Goal: Task Accomplishment & Management: Complete application form

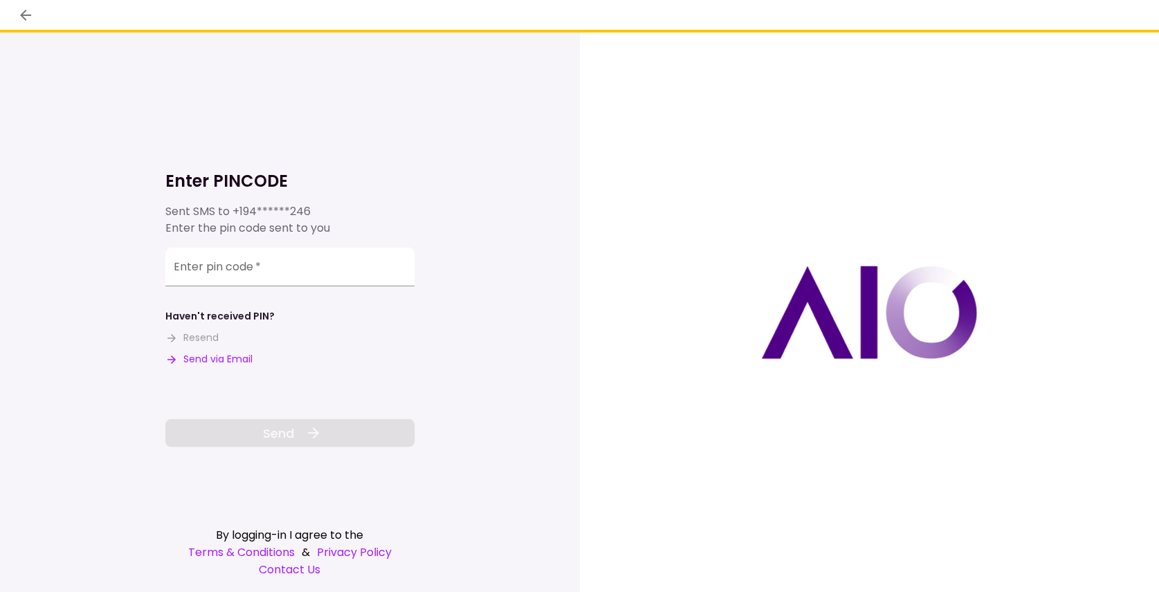
click at [209, 360] on button "Send via Email" at bounding box center [208, 359] width 87 height 15
click at [210, 277] on input "Enter pin code   *" at bounding box center [289, 267] width 249 height 39
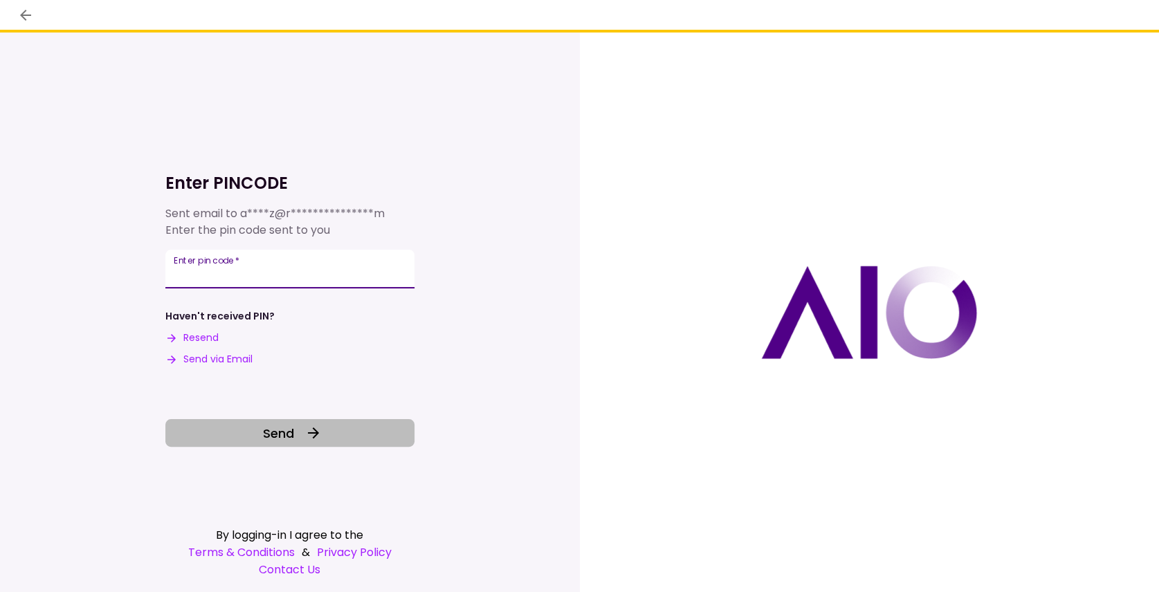
type input "******"
click at [256, 440] on button "Send" at bounding box center [289, 433] width 249 height 28
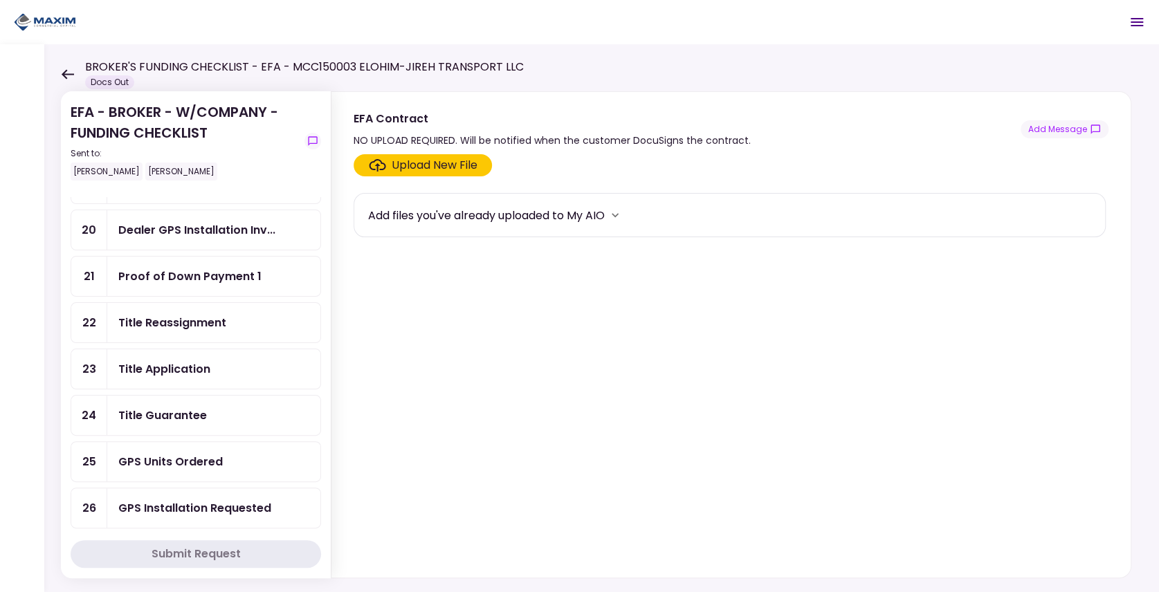
scroll to position [615, 0]
click at [185, 316] on div "Title Reassignment" at bounding box center [172, 324] width 108 height 17
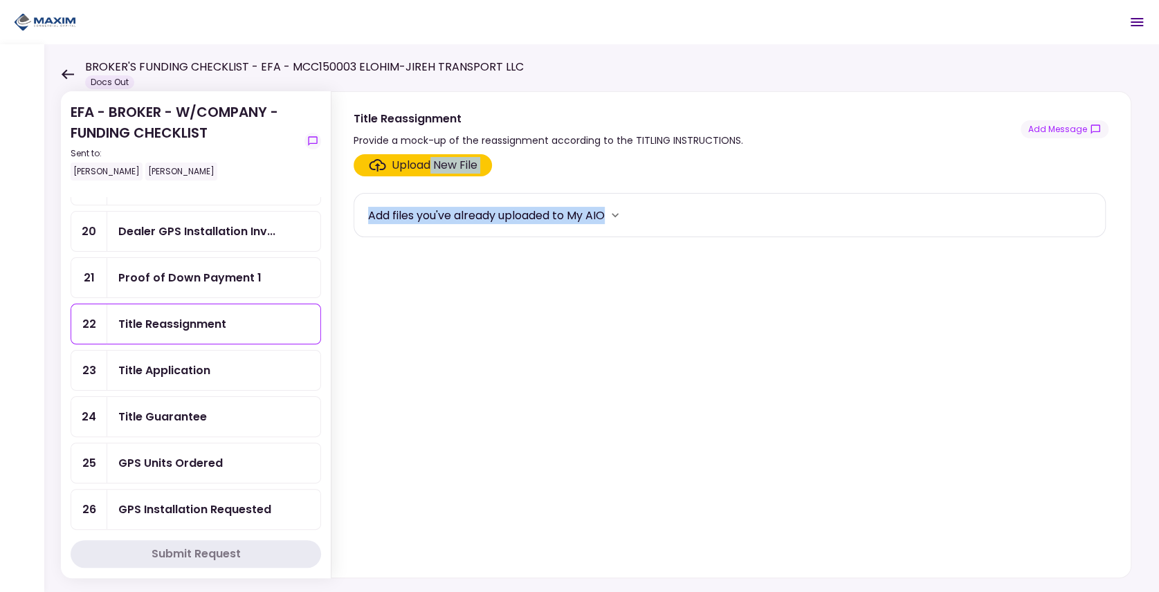
drag, startPoint x: 430, startPoint y: 163, endPoint x: 670, endPoint y: 274, distance: 263.8
click at [670, 274] on section "Upload New File Add files you've already uploaded to My AIO" at bounding box center [731, 363] width 755 height 418
drag, startPoint x: 670, startPoint y: 274, endPoint x: 688, endPoint y: 302, distance: 33.6
click at [688, 302] on section "Upload New File Add files you've already uploaded to My AIO" at bounding box center [731, 363] width 755 height 418
click at [72, 69] on icon at bounding box center [67, 74] width 13 height 10
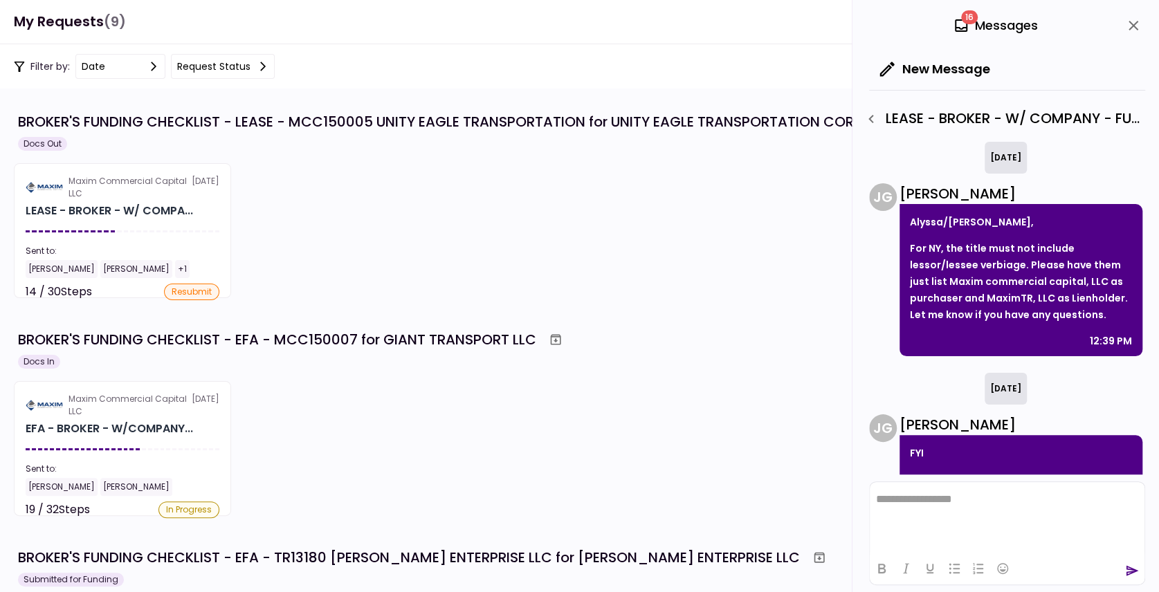
scroll to position [305, 0]
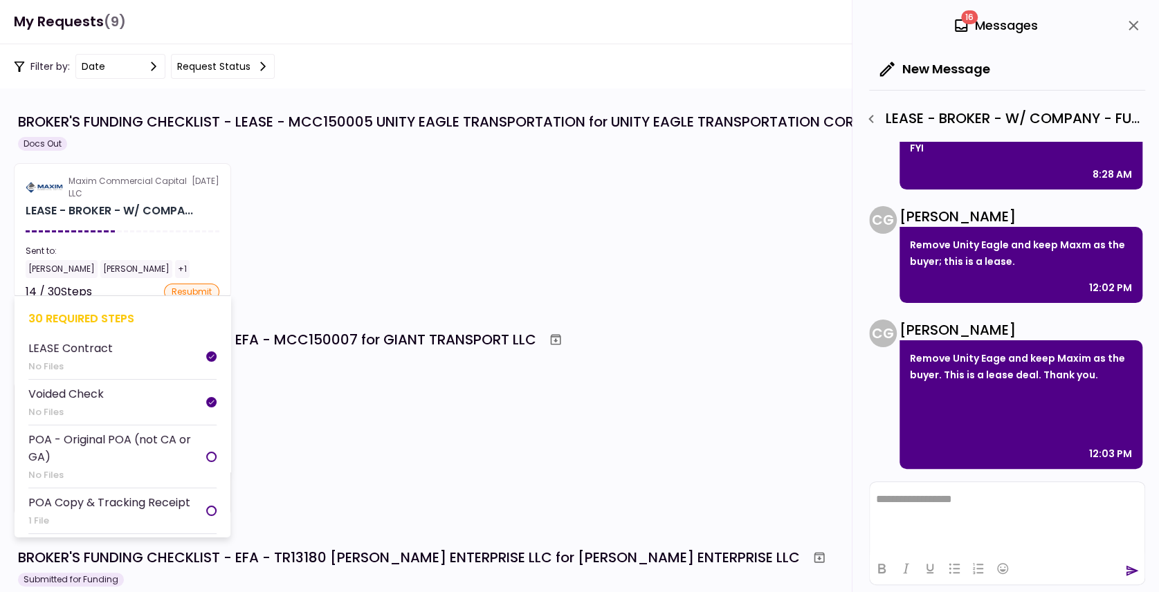
click at [99, 219] on section "Maxim Commercial Capital LLC 20 Aug LEASE - BROKER - W/ COMPA... Sent to: Alyss…" at bounding box center [122, 230] width 217 height 135
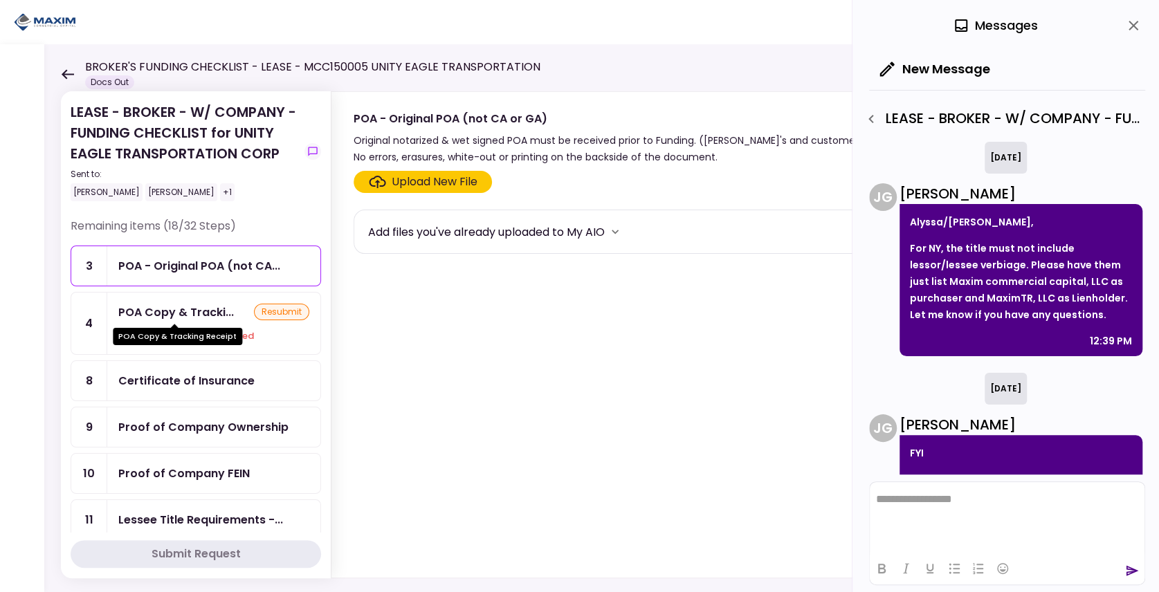
scroll to position [305, 0]
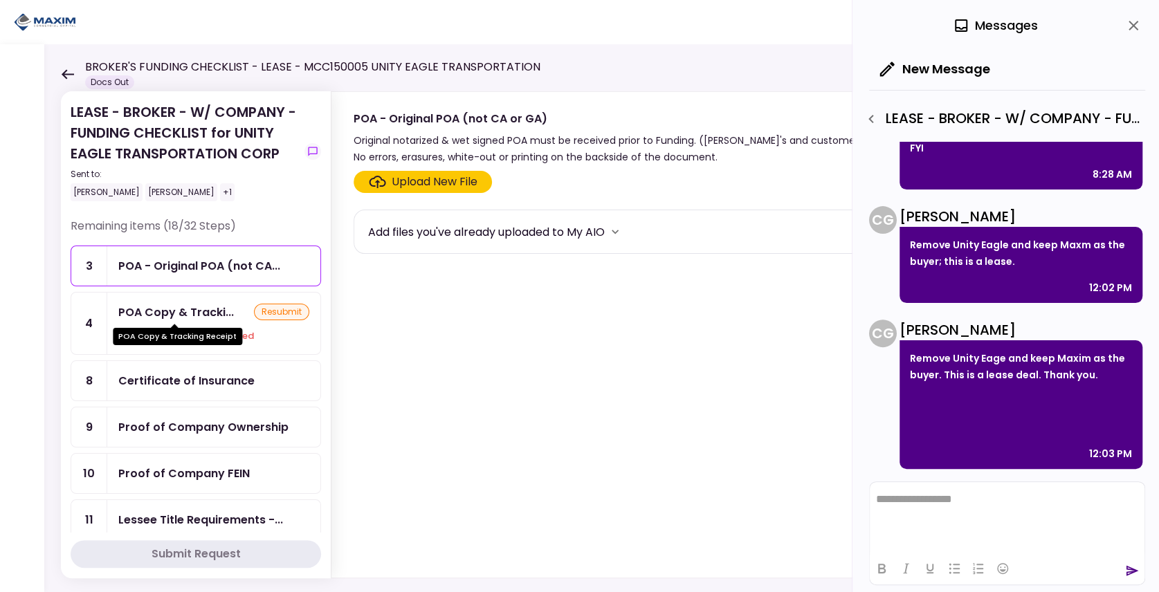
click at [208, 306] on div "POA Copy & Tracki..." at bounding box center [176, 312] width 116 height 17
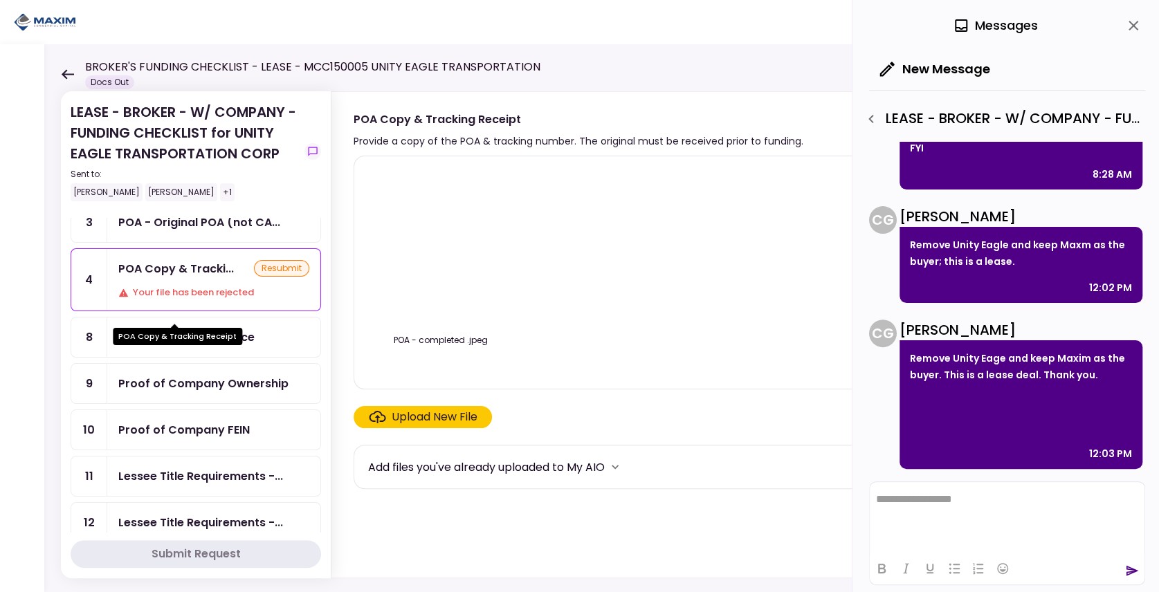
scroll to position [46, 0]
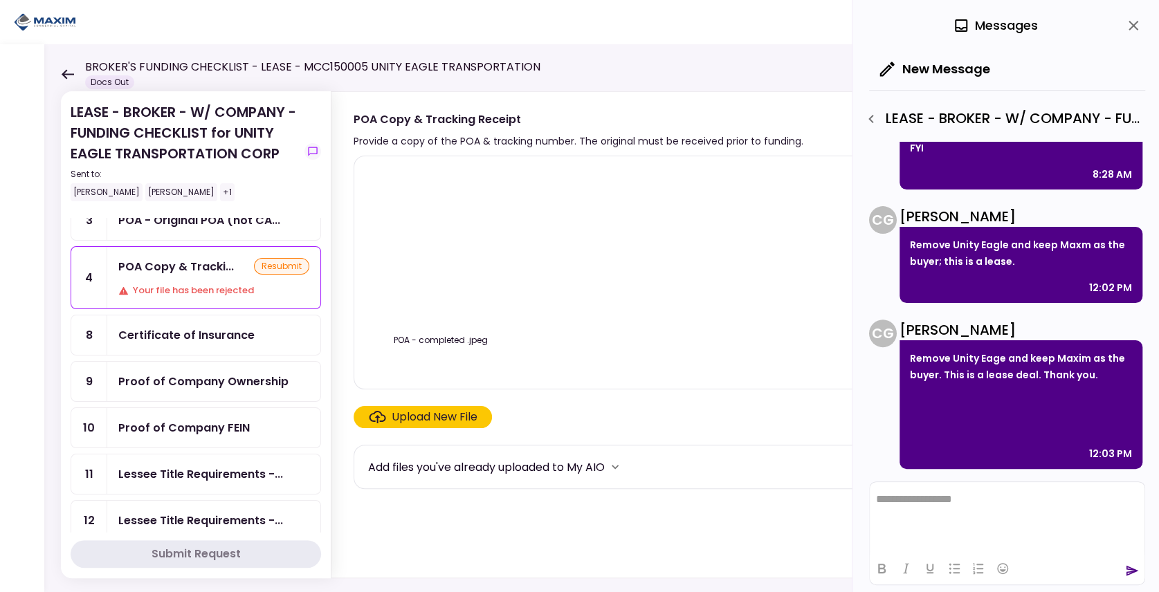
click at [911, 516] on html "**********" at bounding box center [1007, 499] width 275 height 35
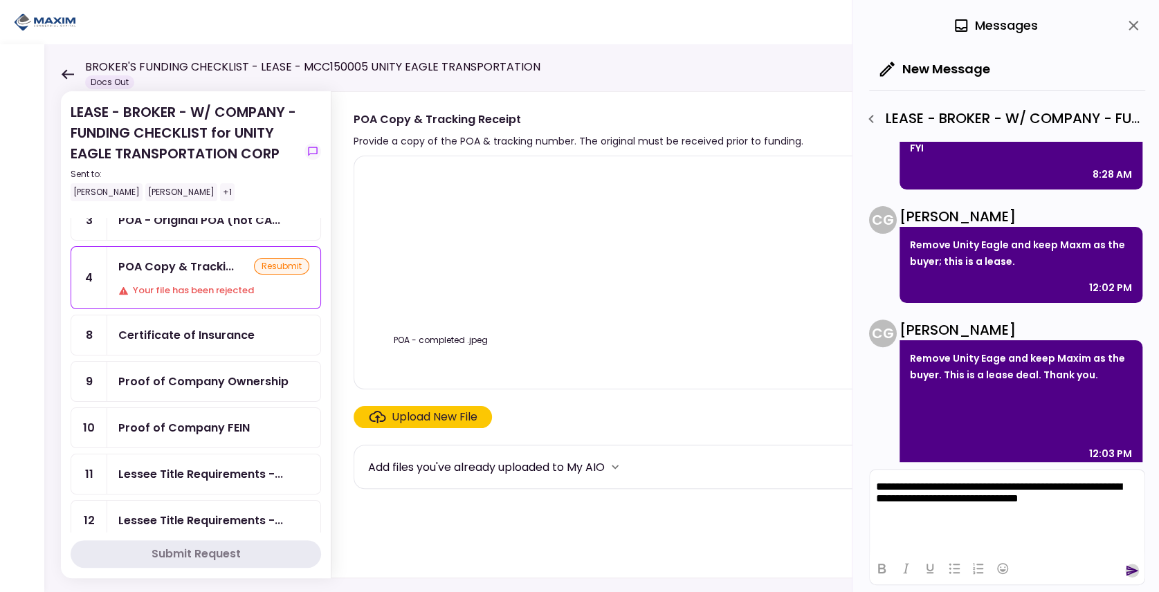
click at [1134, 572] on icon "send" at bounding box center [1133, 571] width 12 height 10
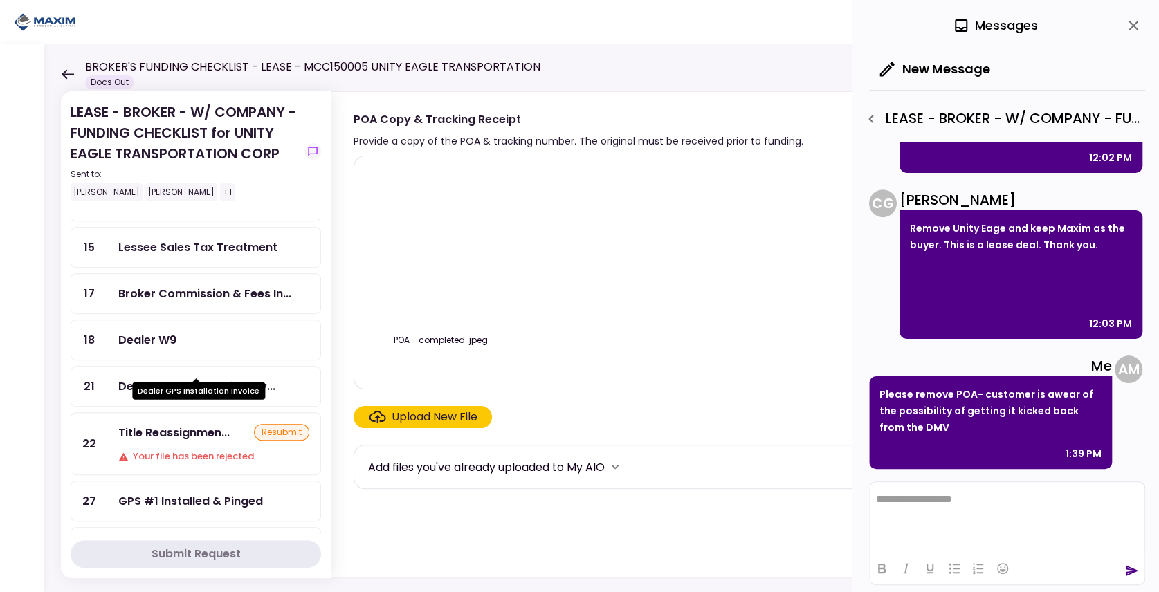
scroll to position [461, 0]
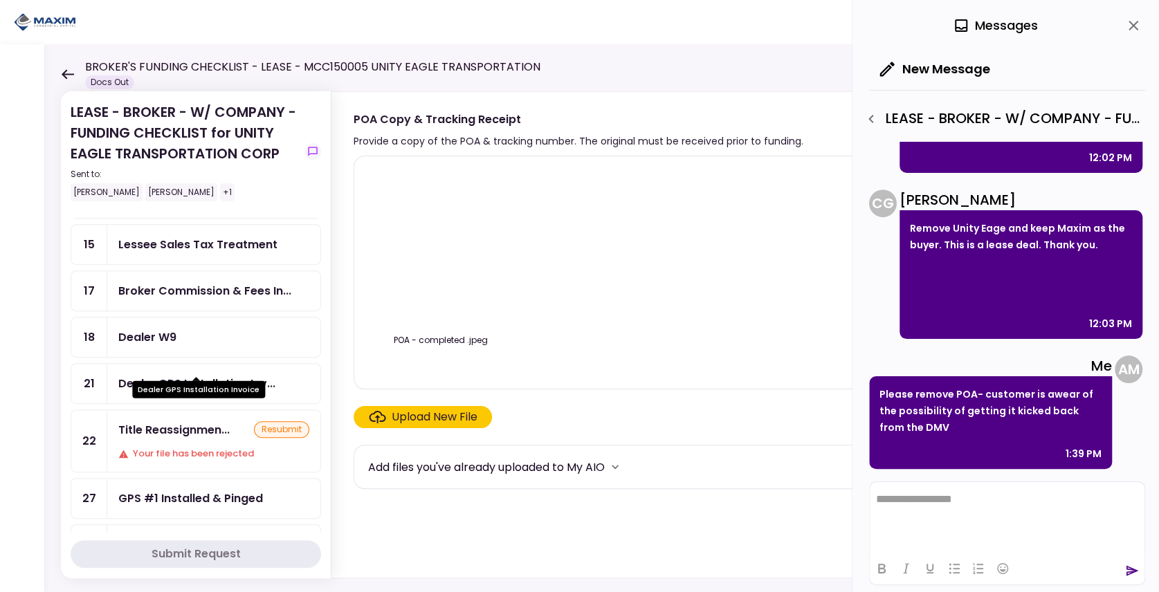
click at [192, 397] on div "Dealer GPS Installation Invoice" at bounding box center [198, 389] width 133 height 17
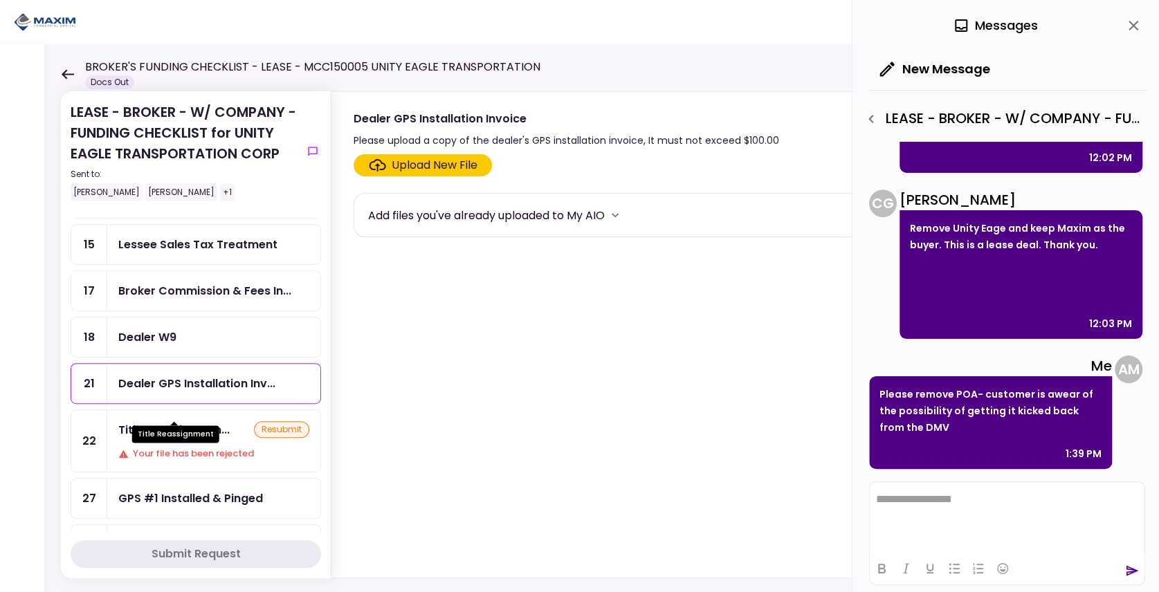
click at [181, 417] on div "Title Reassignment" at bounding box center [175, 429] width 87 height 27
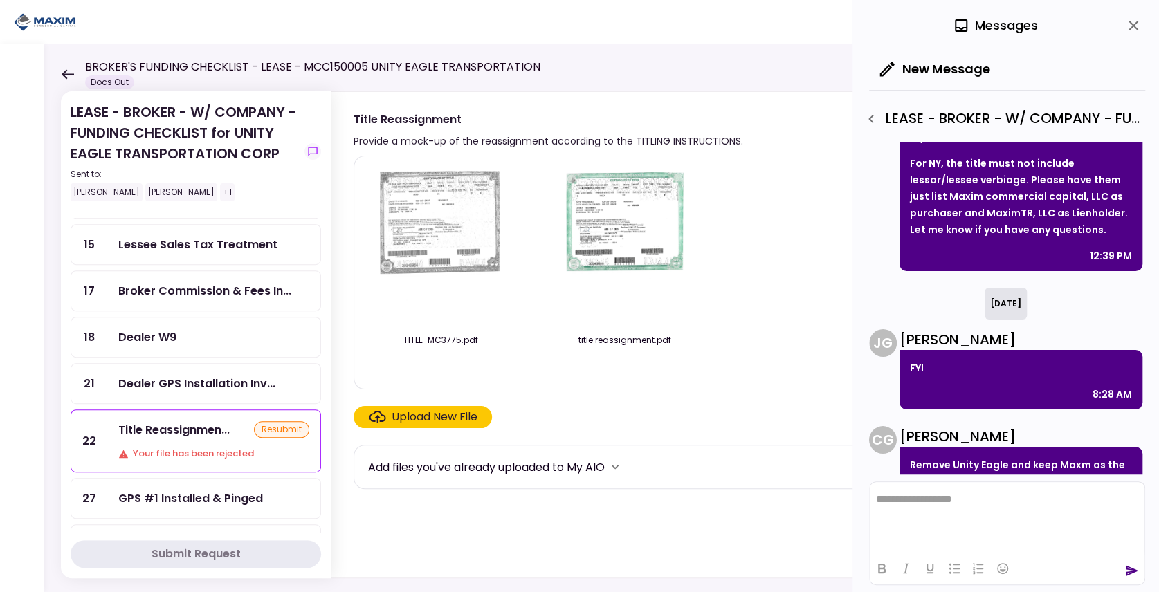
scroll to position [66, 0]
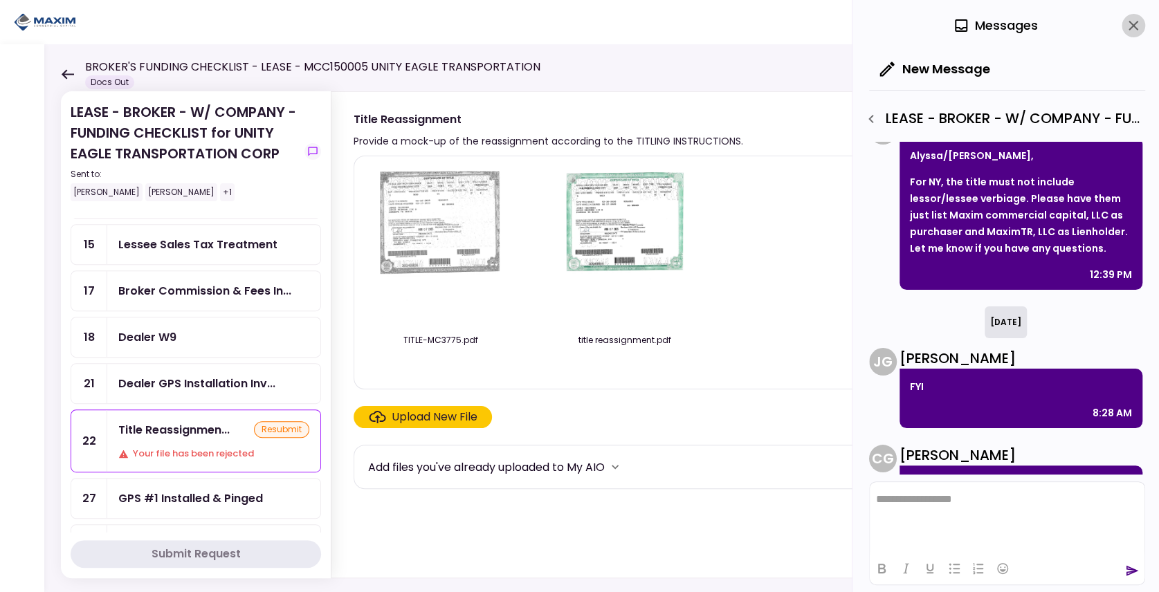
click at [1131, 28] on icon "close" at bounding box center [1134, 26] width 10 height 10
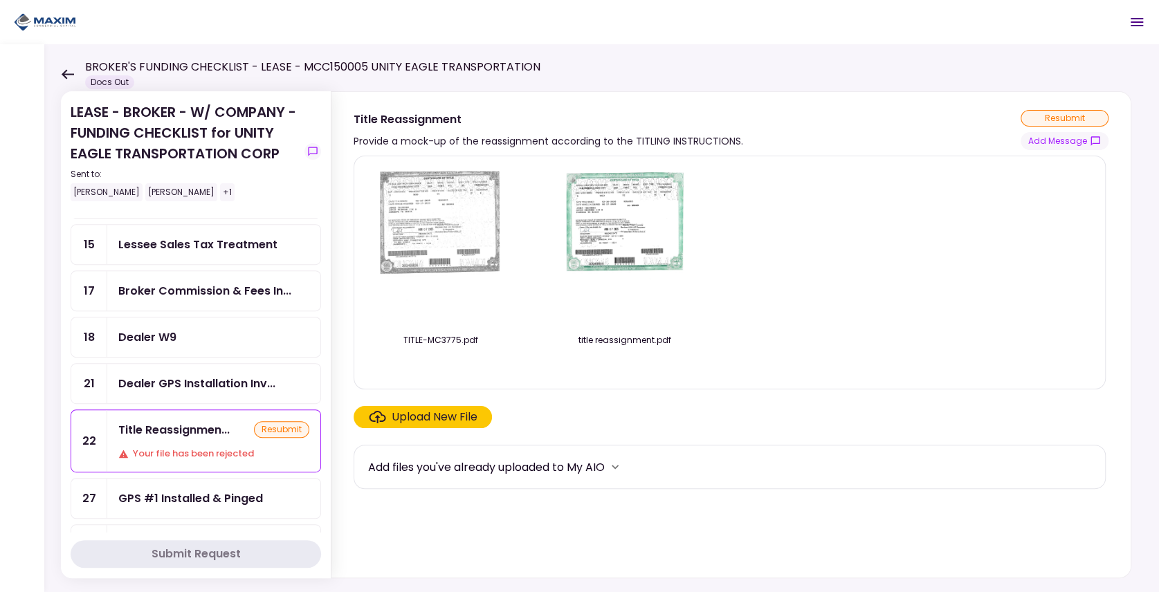
click at [392, 238] on img at bounding box center [440, 246] width 123 height 158
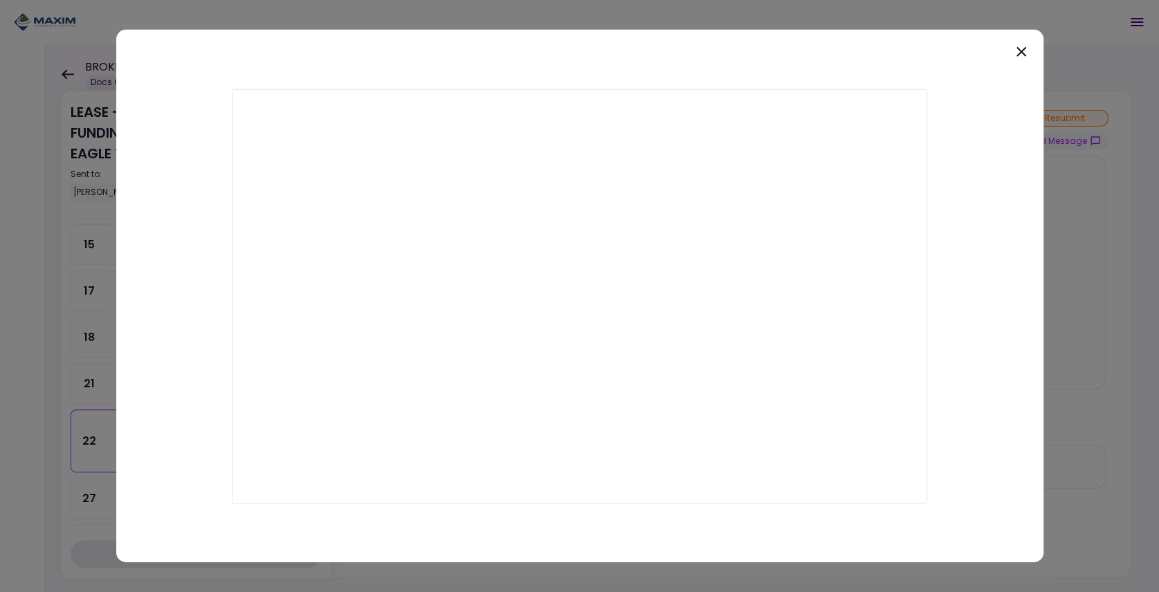
click at [51, 40] on div at bounding box center [579, 296] width 1159 height 592
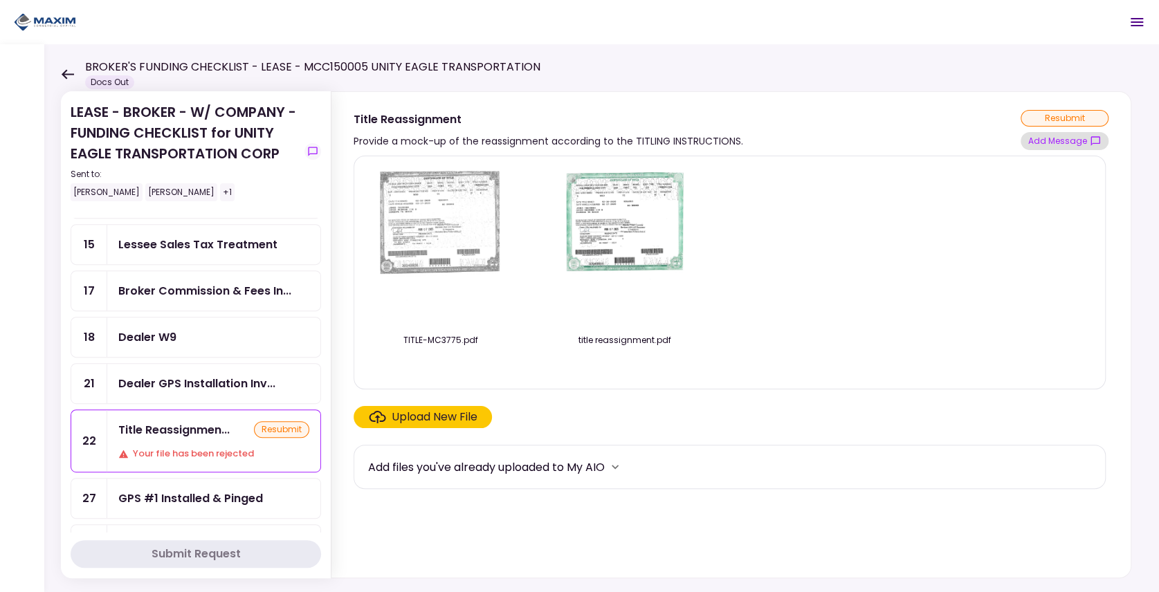
click at [1046, 143] on button "Add Message" at bounding box center [1065, 141] width 88 height 18
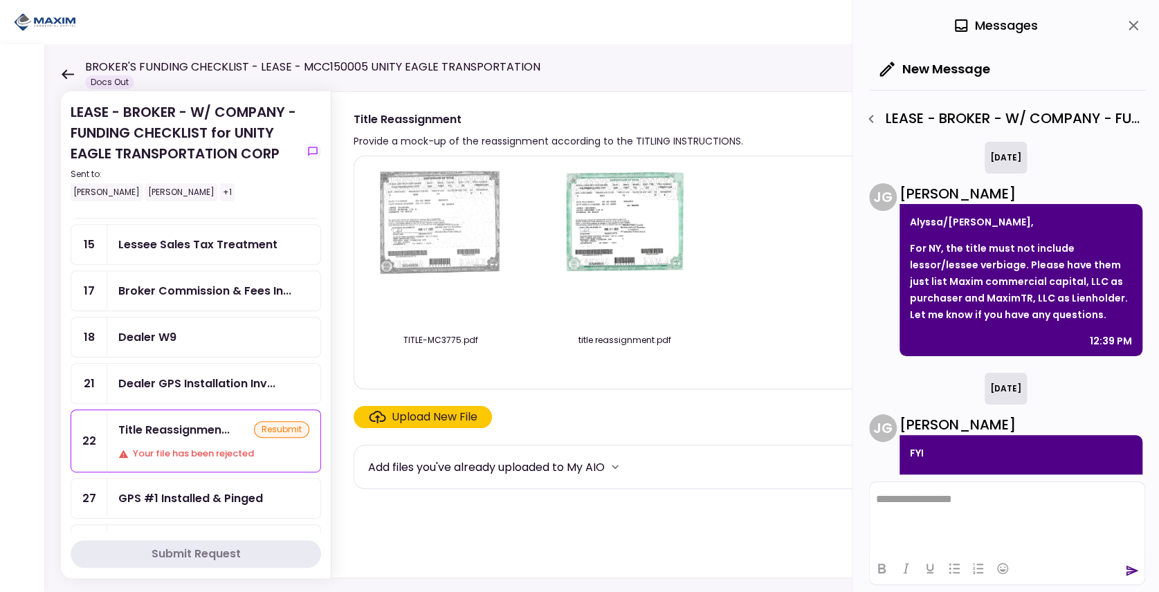
scroll to position [435, 0]
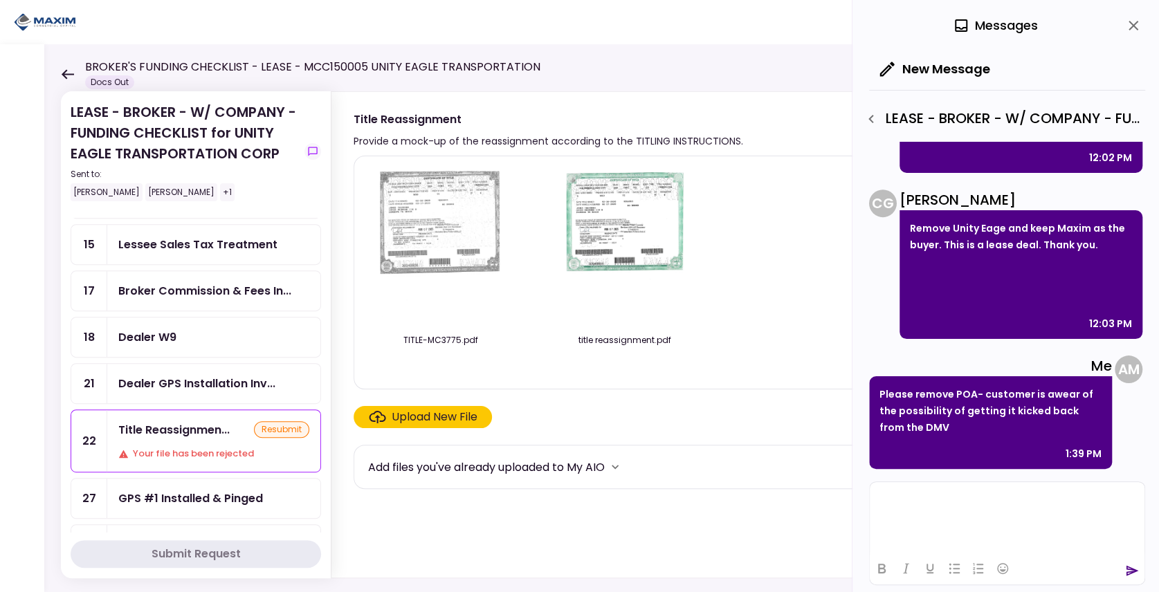
click at [927, 516] on html at bounding box center [1007, 499] width 275 height 34
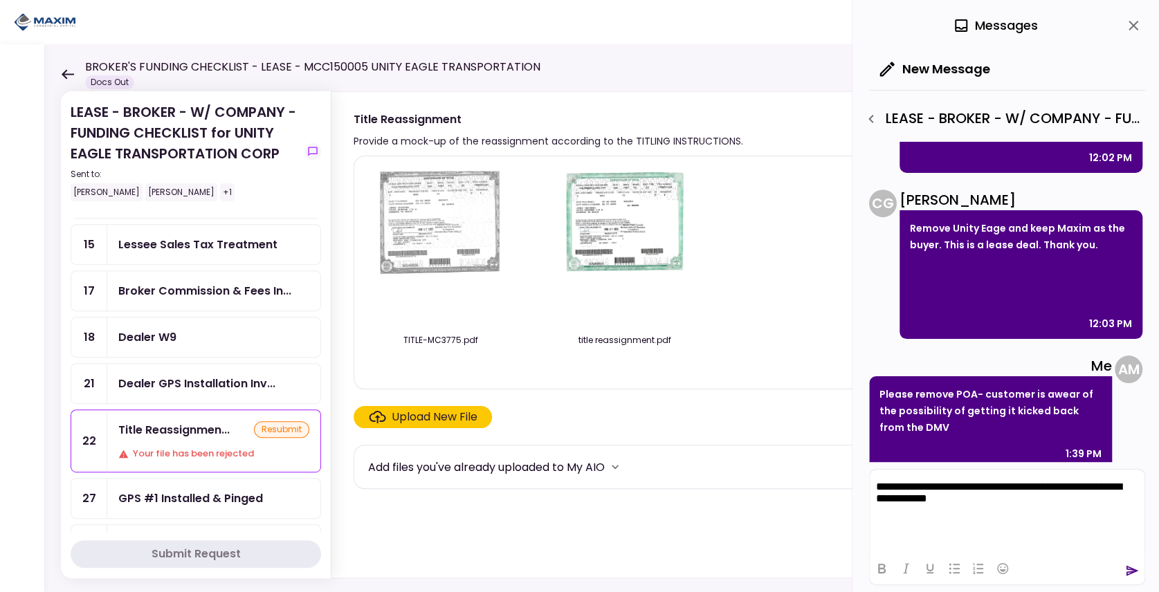
click at [1025, 486] on p "**********" at bounding box center [1007, 494] width 263 height 26
click at [1007, 503] on p "**********" at bounding box center [1007, 494] width 263 height 26
click at [934, 486] on p "**********" at bounding box center [1007, 494] width 263 height 26
click at [965, 498] on p "**********" at bounding box center [1007, 494] width 263 height 26
click at [1125, 571] on div at bounding box center [1007, 568] width 275 height 27
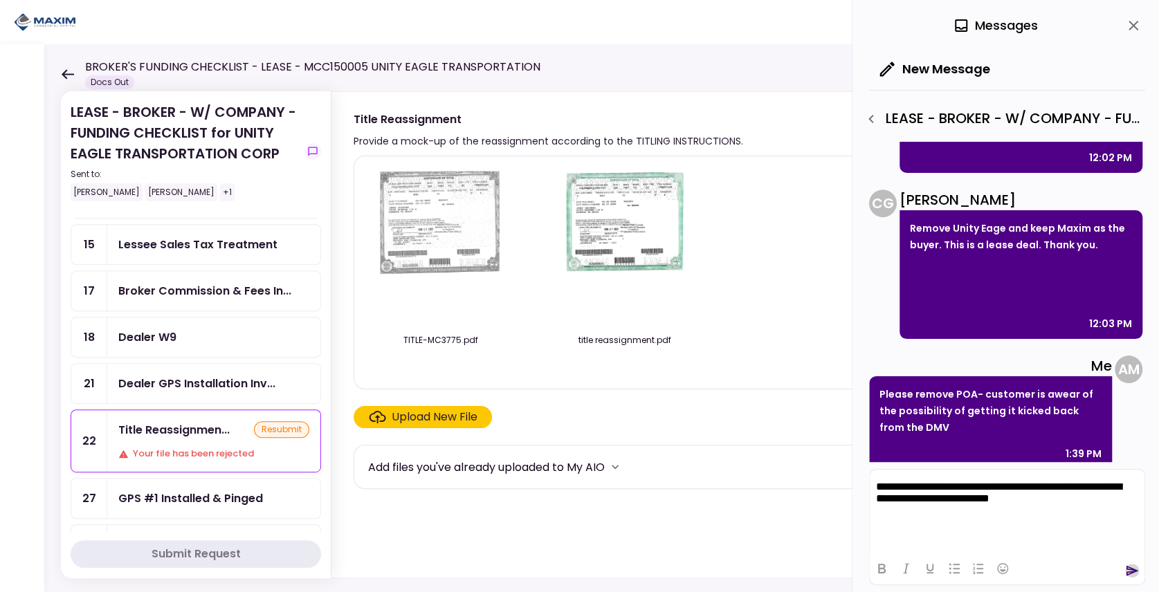
click at [1135, 572] on icon "send" at bounding box center [1133, 571] width 12 height 10
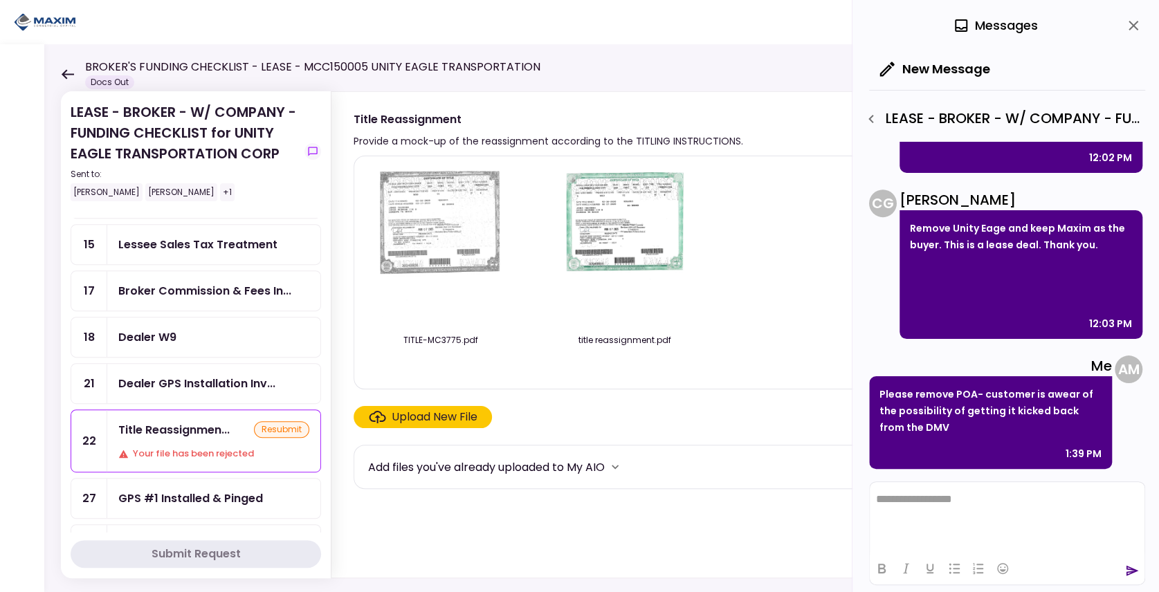
scroll to position [565, 0]
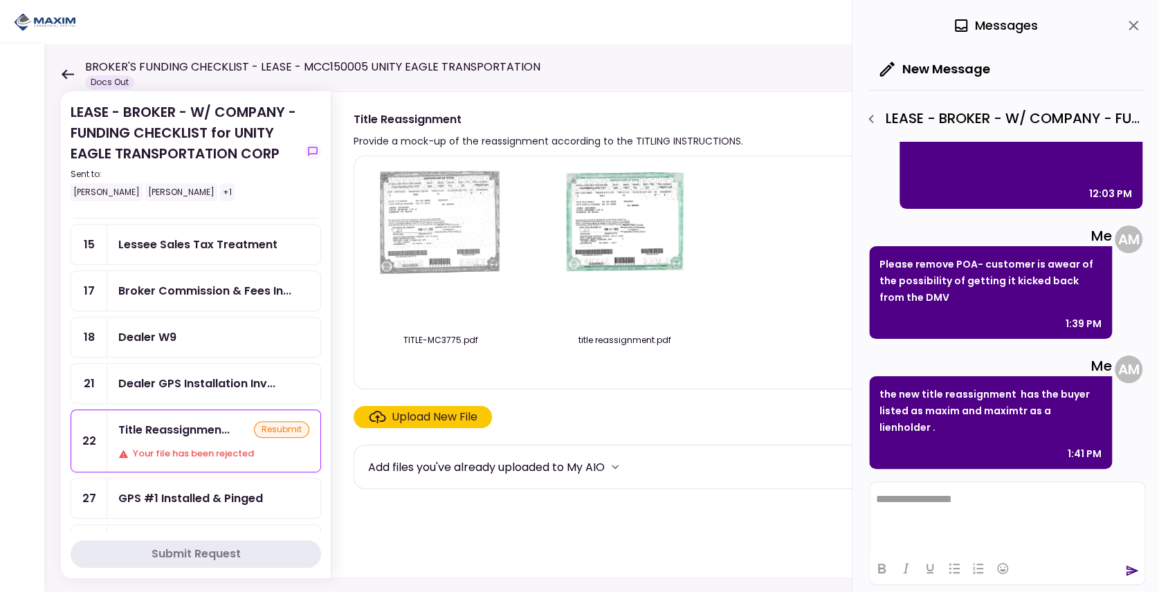
click at [280, 421] on div "resubmit" at bounding box center [281, 429] width 55 height 17
click at [277, 421] on div "resubmit" at bounding box center [281, 429] width 55 height 17
click at [1127, 24] on icon "close" at bounding box center [1133, 25] width 17 height 17
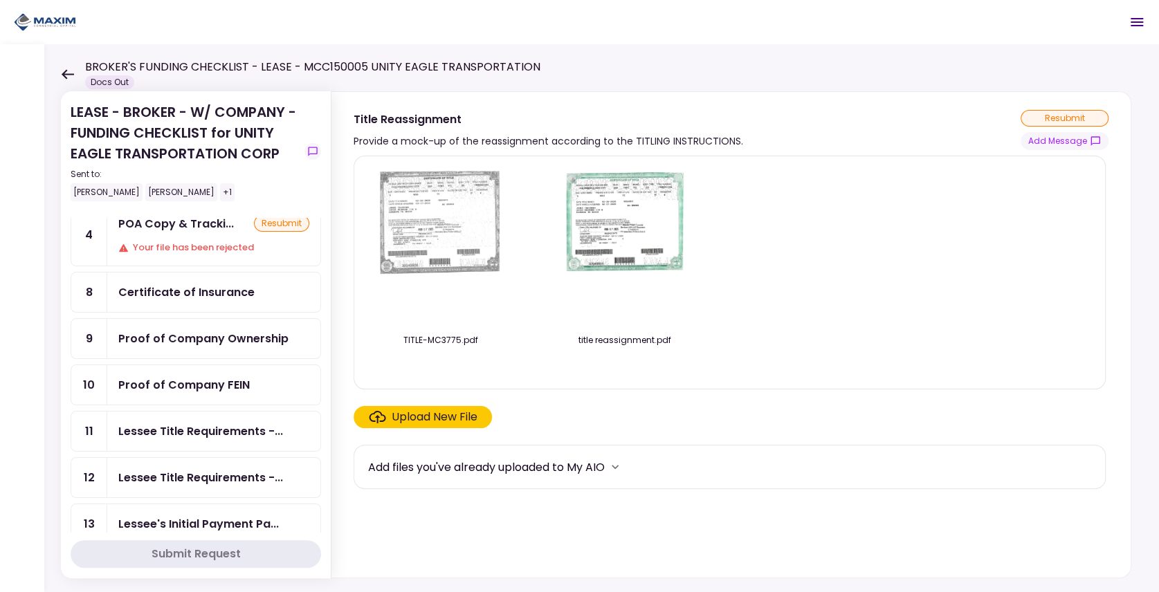
scroll to position [92, 0]
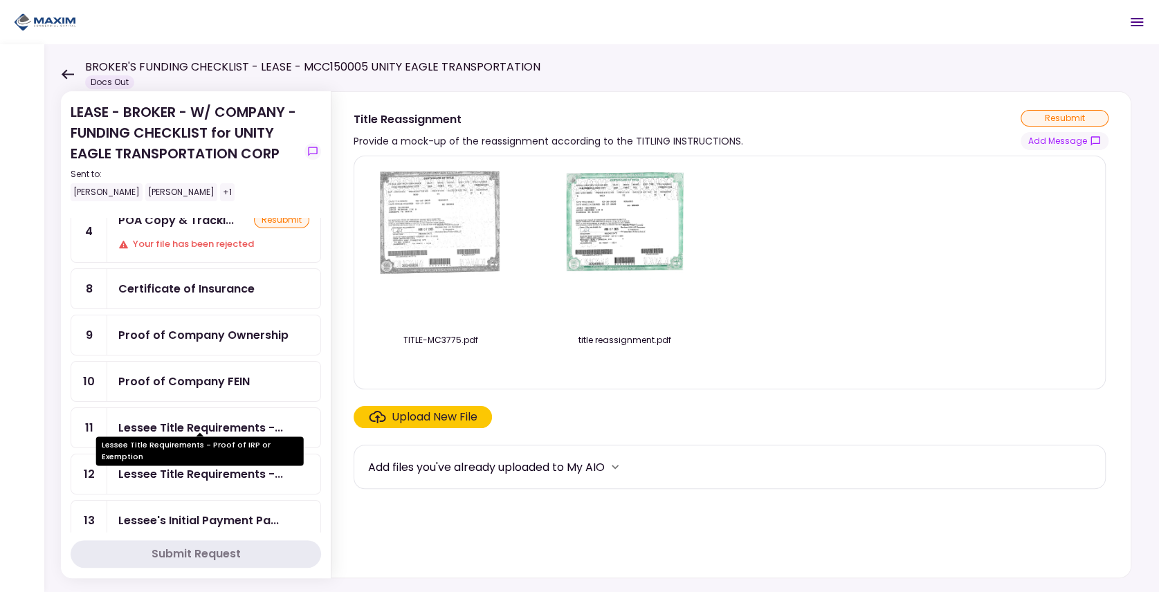
click at [234, 421] on div "Lessee Title Requirements -..." at bounding box center [200, 427] width 165 height 17
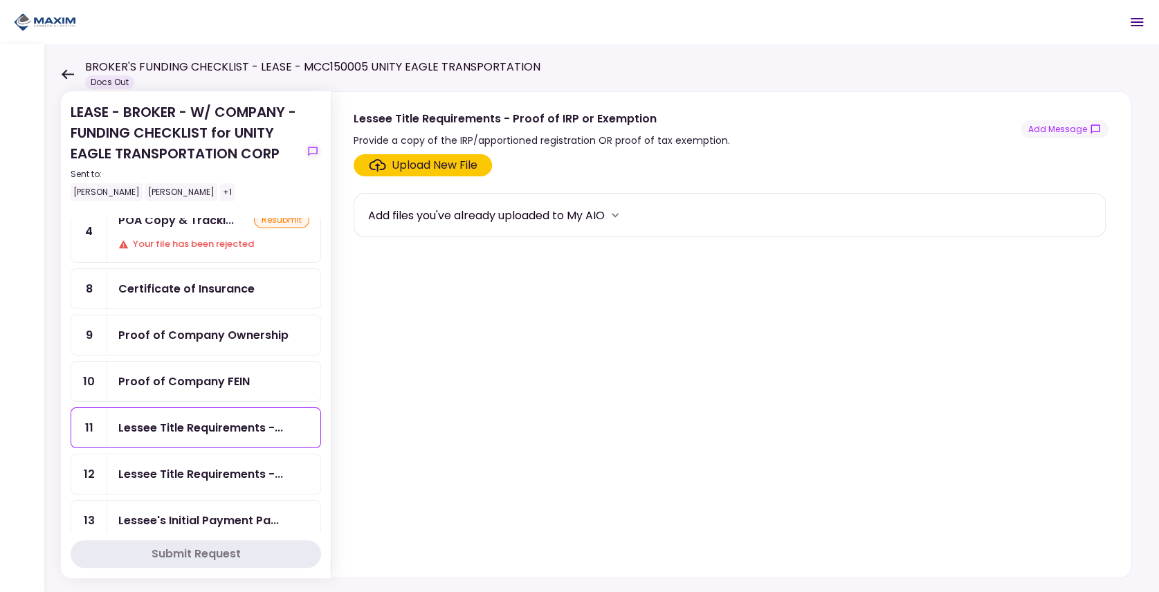
click at [835, 437] on section "Upload New File Add files you've already uploaded to My AIO" at bounding box center [731, 363] width 755 height 418
